Goal: Navigation & Orientation: Go to known website

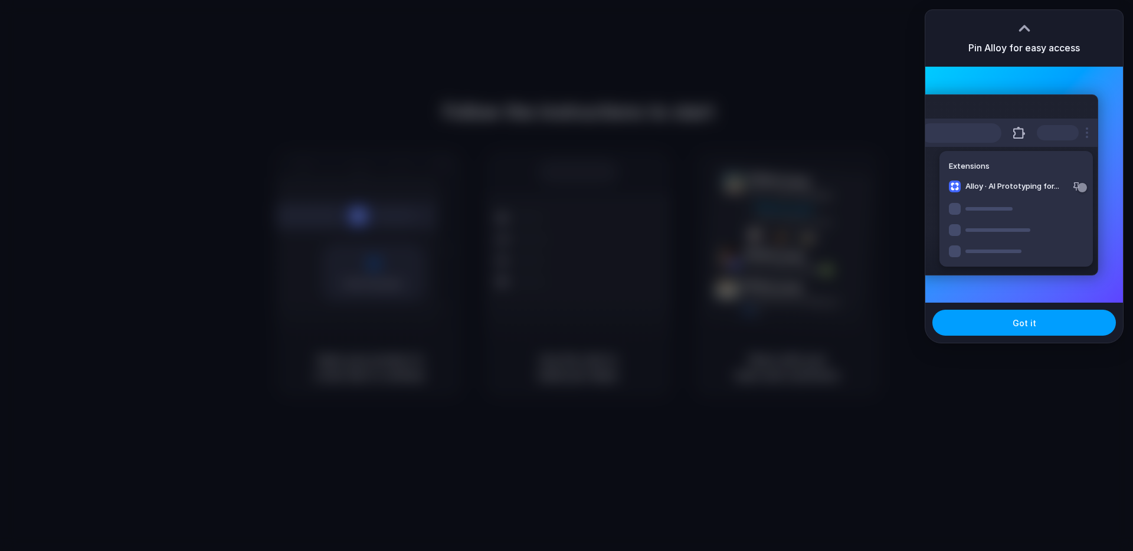
click at [1005, 331] on button "Got it" at bounding box center [1023, 323] width 183 height 26
